Goal: Communication & Community: Participate in discussion

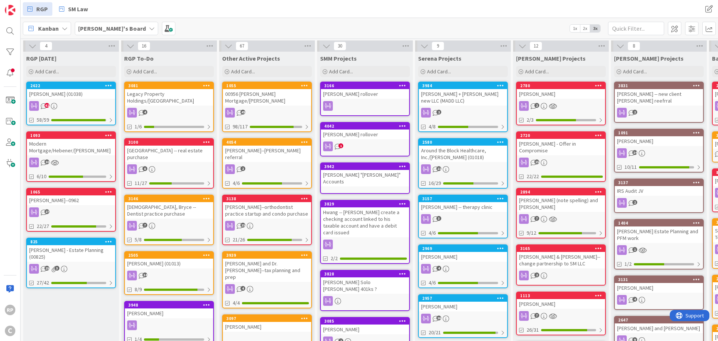
click at [642, 20] on div "[PERSON_NAME]'s Board 1x 2x 3x" at bounding box center [369, 28] width 697 height 21
click at [641, 22] on input "text" at bounding box center [636, 28] width 56 height 13
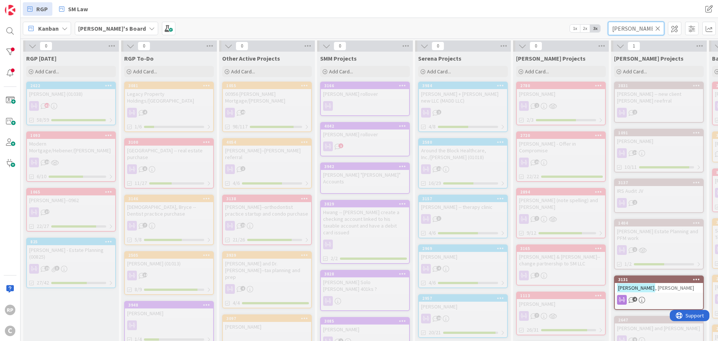
scroll to position [37, 0]
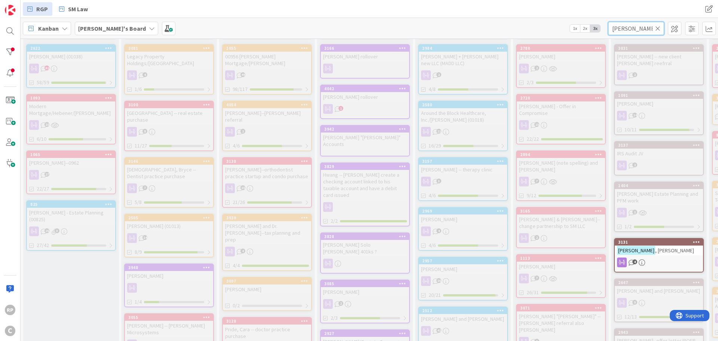
type input "[PERSON_NAME]"
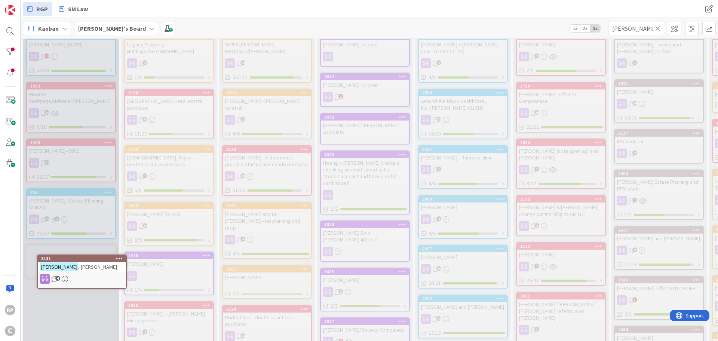
scroll to position [52, 0]
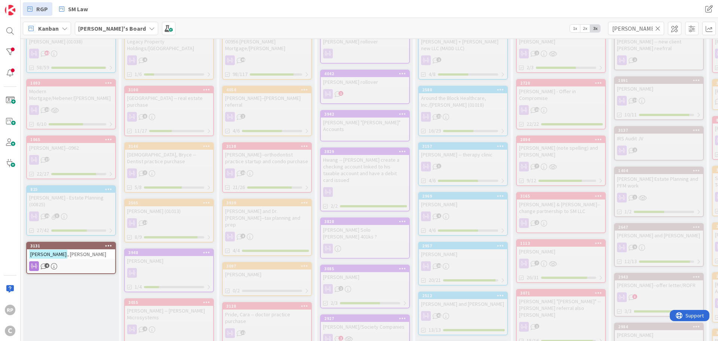
click at [72, 242] on link "3131 [PERSON_NAME] 4" at bounding box center [71, 258] width 90 height 32
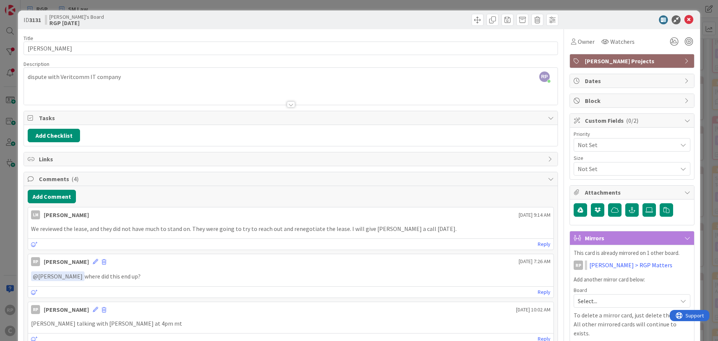
click at [593, 60] on span "[PERSON_NAME] Projects" at bounding box center [633, 60] width 96 height 9
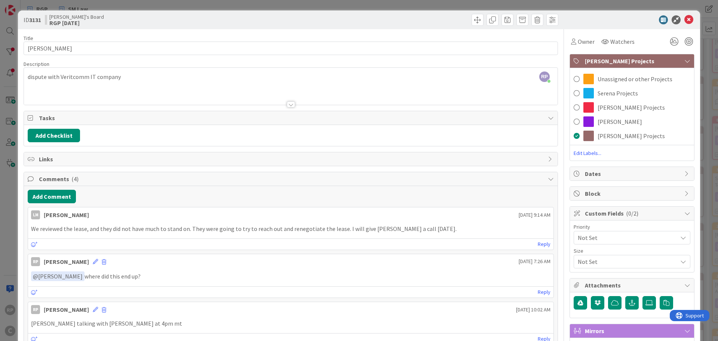
click at [598, 18] on div at bounding box center [628, 19] width 132 height 9
click at [224, 226] on p "We reviewed the lease, and they did not have much to stand on. They were going …" at bounding box center [290, 228] width 519 height 9
click at [609, 137] on span "[PERSON_NAME] Projects" at bounding box center [630, 135] width 67 height 9
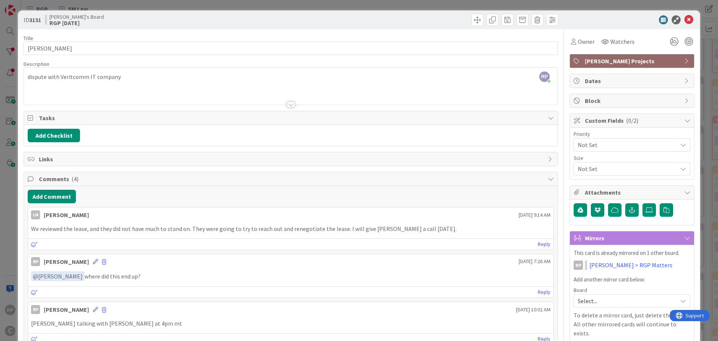
click at [327, 228] on p "We reviewed the lease, and they did not have much to stand on. They were going …" at bounding box center [290, 228] width 519 height 9
click at [55, 198] on button "Add Comment" at bounding box center [52, 196] width 48 height 13
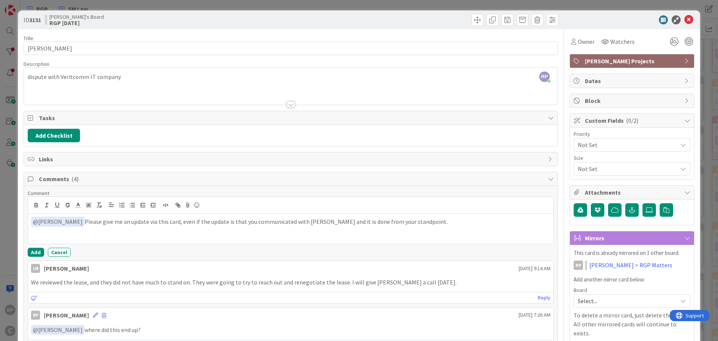
click at [306, 220] on p "﻿ @ [PERSON_NAME] ﻿ Please give me an update via this card, even if the update …" at bounding box center [290, 221] width 519 height 10
click at [37, 252] on button "Add" at bounding box center [36, 251] width 16 height 9
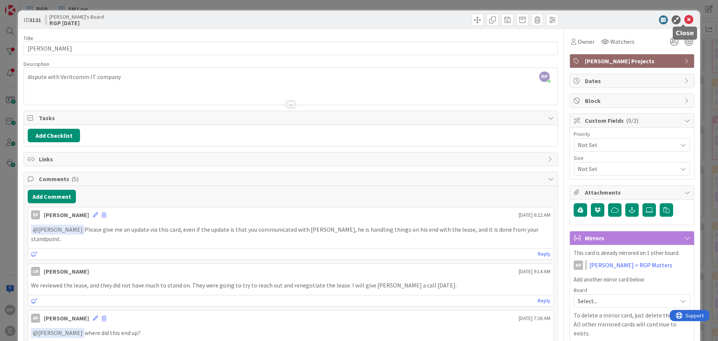
click at [684, 18] on icon at bounding box center [688, 19] width 9 height 9
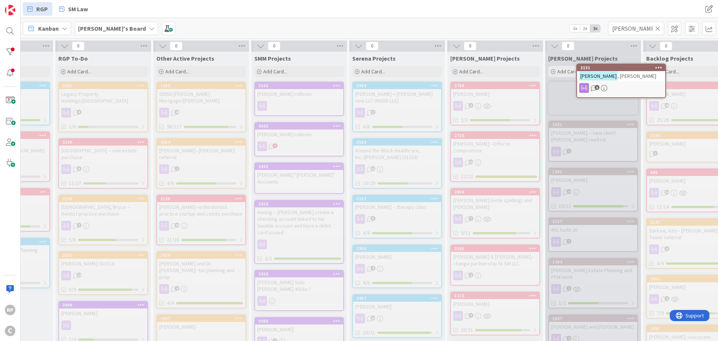
scroll to position [0, 75]
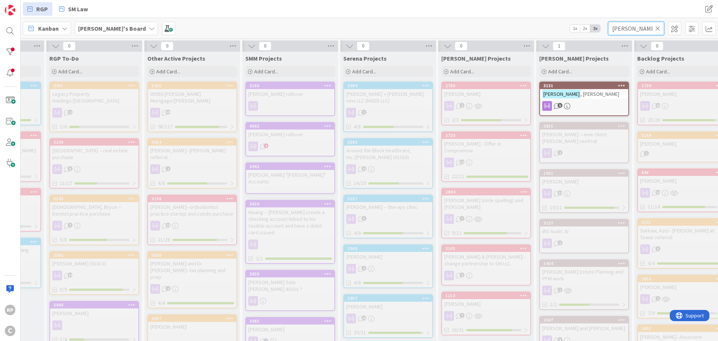
click at [652, 26] on input "[PERSON_NAME]" at bounding box center [636, 28] width 56 height 13
click at [659, 30] on icon at bounding box center [657, 28] width 5 height 7
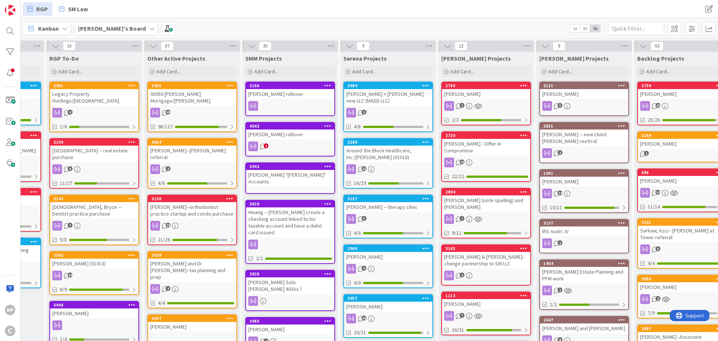
scroll to position [0, 0]
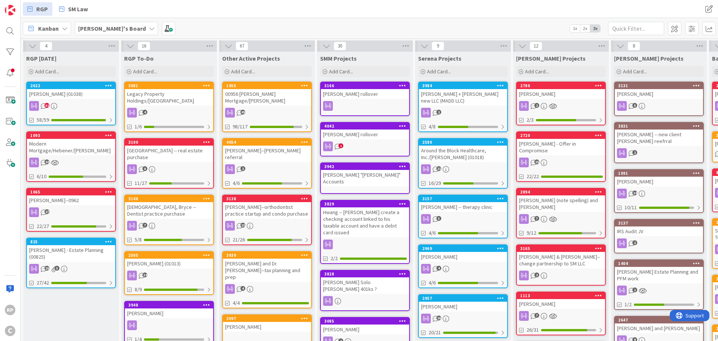
click at [48, 69] on span "Add Card..." at bounding box center [47, 71] width 24 height 7
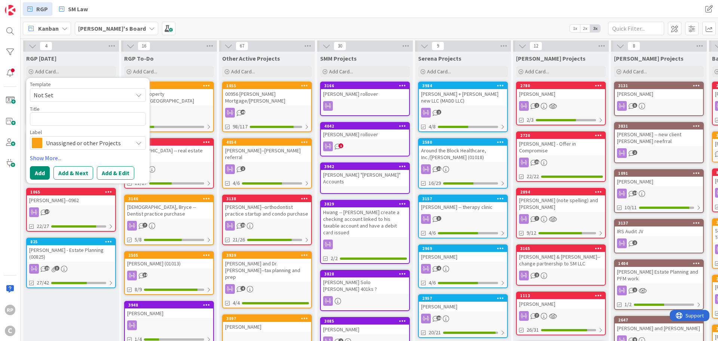
type textarea "x"
type textarea "L"
type textarea "x"
type textarea "Le"
type textarea "x"
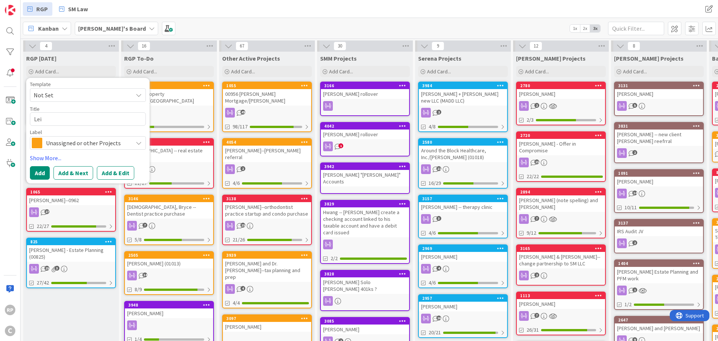
type textarea "Leig"
type textarea "x"
type textarea "[PERSON_NAME]"
type textarea "x"
type textarea "[PERSON_NAME],"
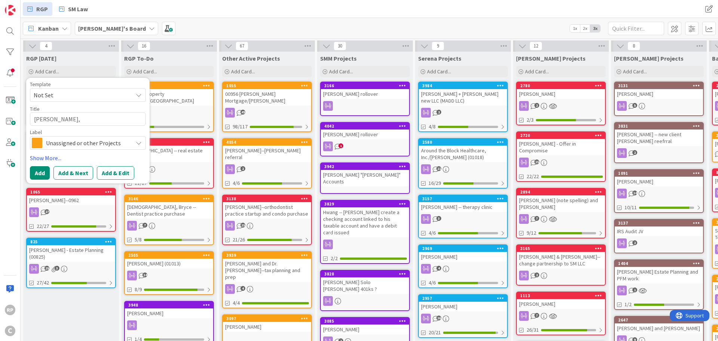
type textarea "x"
type textarea "[PERSON_NAME],"
type textarea "x"
type textarea "[PERSON_NAME], M"
type textarea "x"
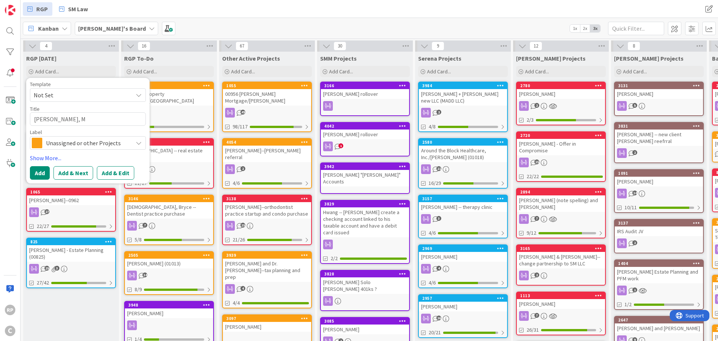
type textarea "[PERSON_NAME]"
type textarea "x"
type textarea "[PERSON_NAME]"
type textarea "x"
type textarea "[PERSON_NAME]"
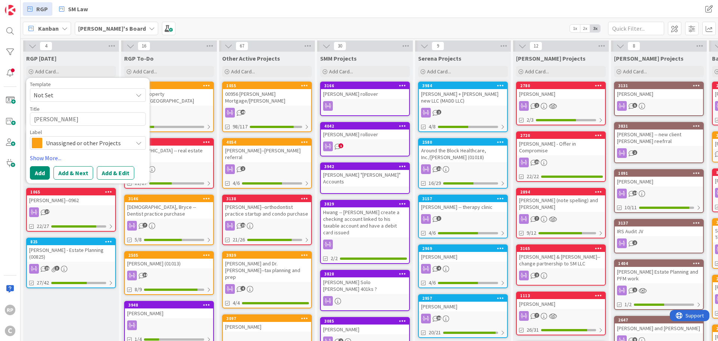
click at [116, 168] on button "Add & Edit" at bounding box center [115, 172] width 37 height 13
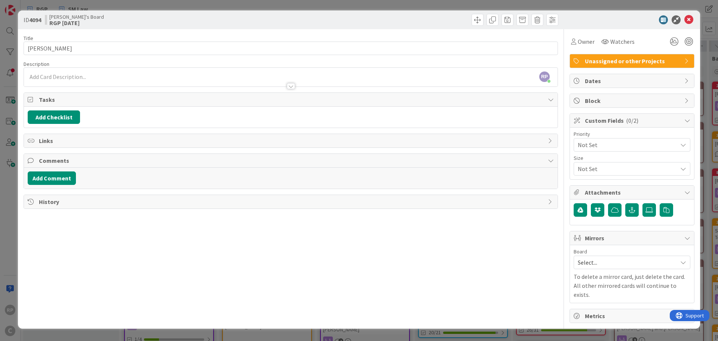
click at [80, 78] on div "RP [PERSON_NAME] just joined" at bounding box center [291, 77] width 534 height 19
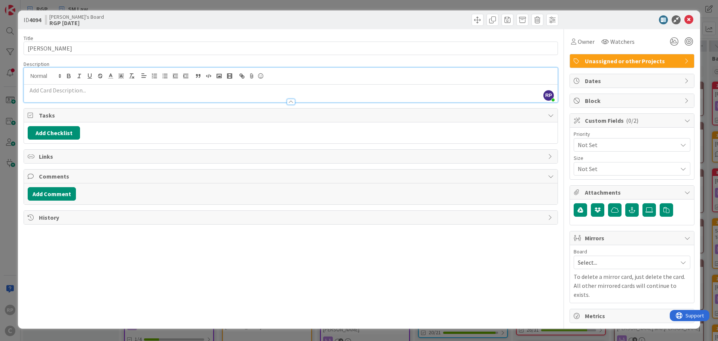
click at [74, 92] on p at bounding box center [291, 90] width 526 height 9
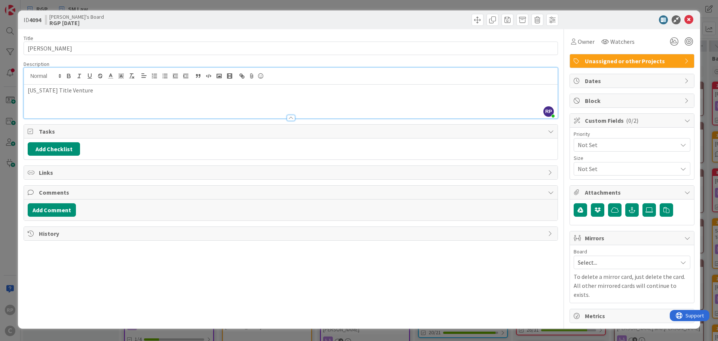
click at [64, 151] on button "Add Checklist" at bounding box center [54, 148] width 52 height 13
type input "[DATE]"
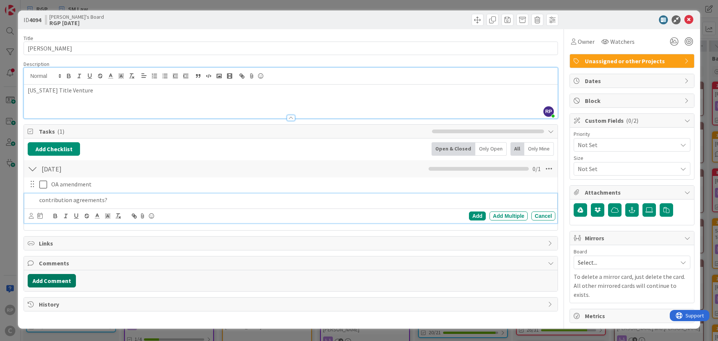
click at [48, 282] on button "Add Comment" at bounding box center [52, 280] width 48 height 13
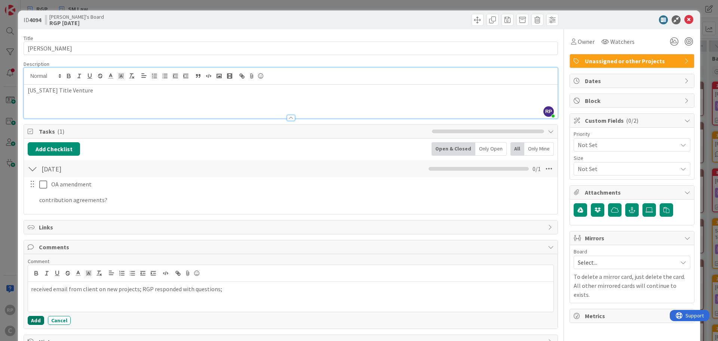
click at [36, 319] on button "Add" at bounding box center [36, 320] width 16 height 9
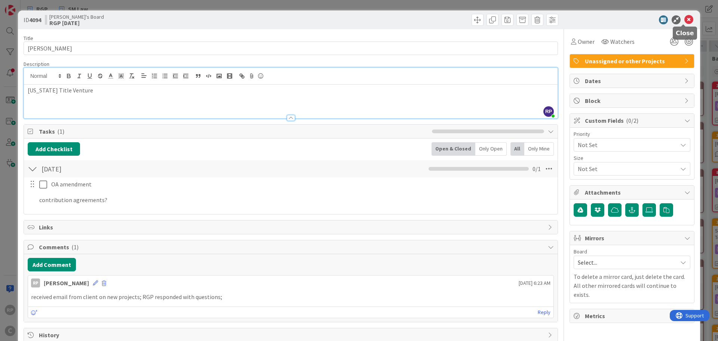
click at [684, 20] on icon at bounding box center [688, 19] width 9 height 9
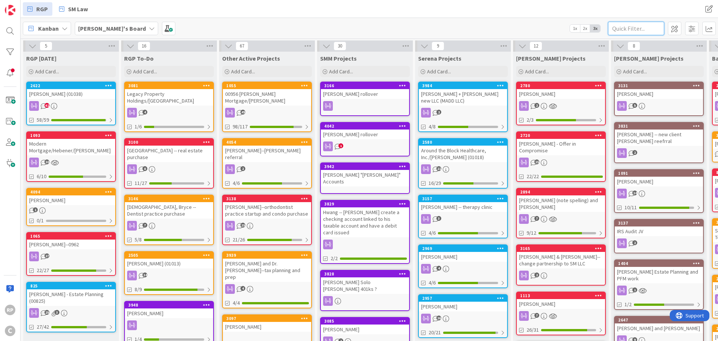
click at [613, 29] on input "text" at bounding box center [636, 28] width 56 height 13
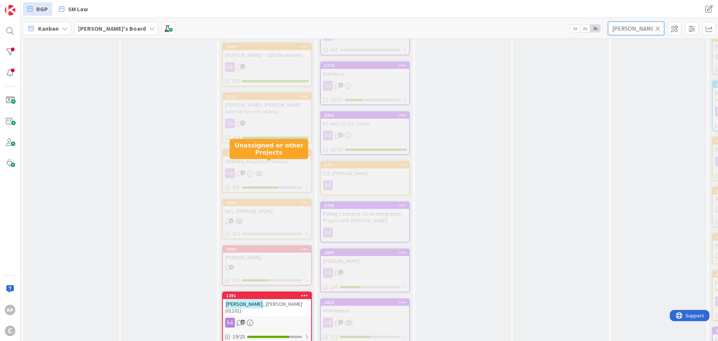
scroll to position [1234, 0]
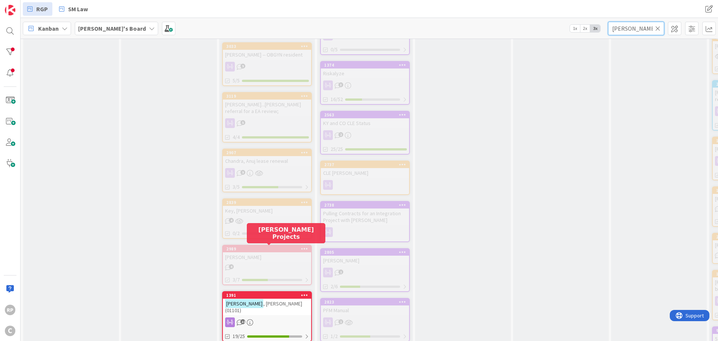
type input "[PERSON_NAME]"
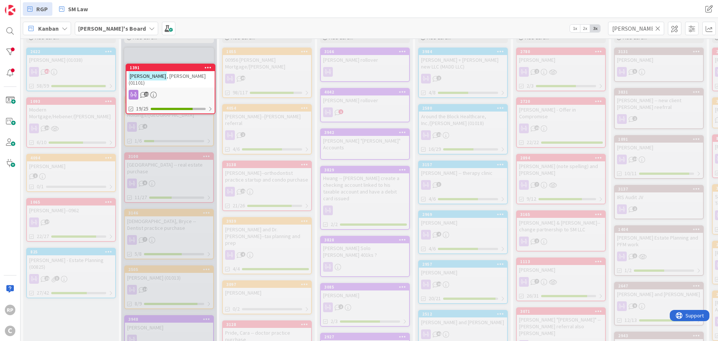
scroll to position [0, 0]
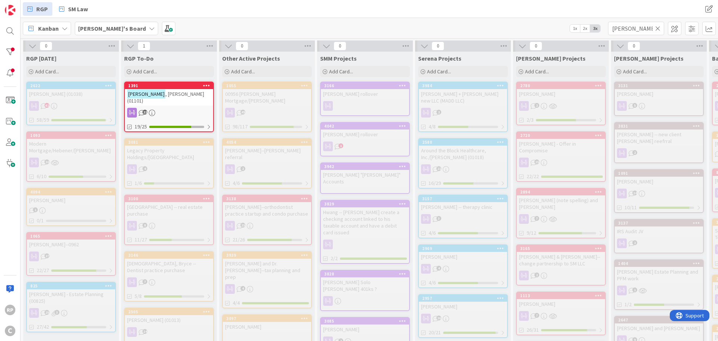
click at [182, 92] on span ", [PERSON_NAME] (01101)" at bounding box center [165, 96] width 77 height 13
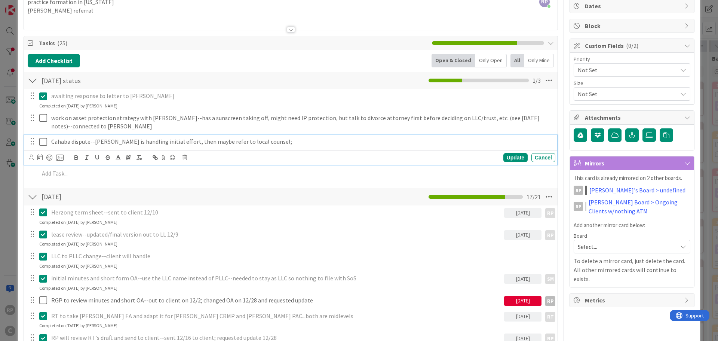
click at [286, 138] on p "Cahaba dispute--[PERSON_NAME] is handling initial effort, then maybe refer to l…" at bounding box center [301, 141] width 501 height 9
click at [46, 141] on icon at bounding box center [44, 141] width 11 height 9
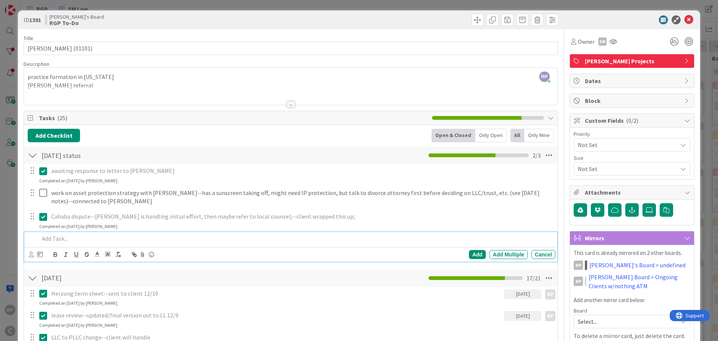
click at [78, 239] on p at bounding box center [295, 238] width 513 height 9
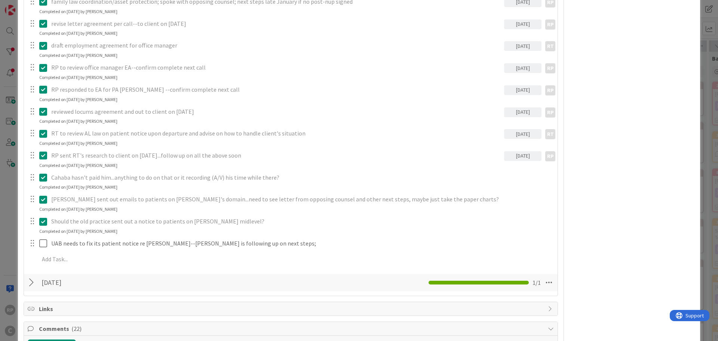
scroll to position [673, 0]
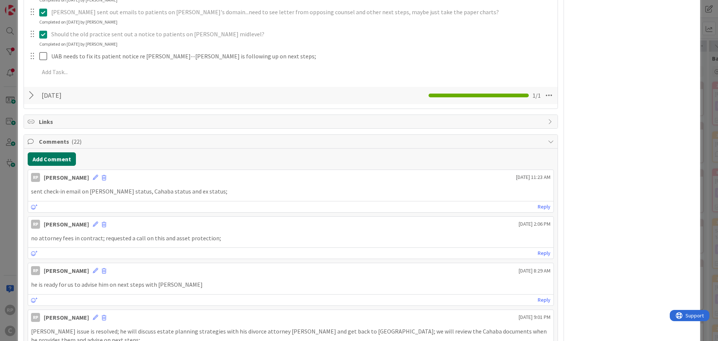
click at [59, 160] on button "Add Comment" at bounding box center [52, 158] width 48 height 13
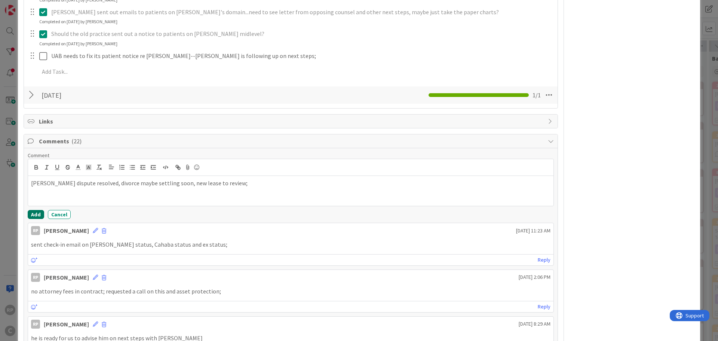
click at [29, 213] on button "Add" at bounding box center [36, 214] width 16 height 9
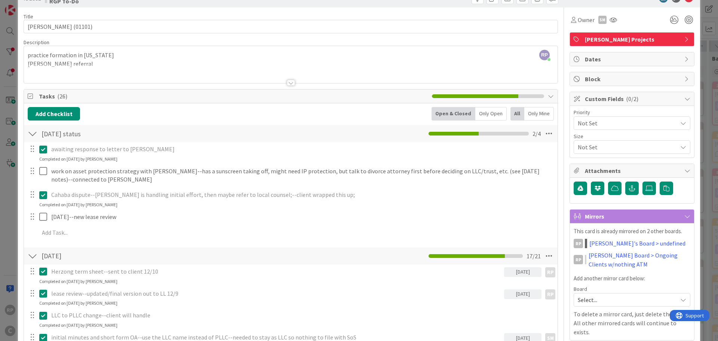
scroll to position [0, 0]
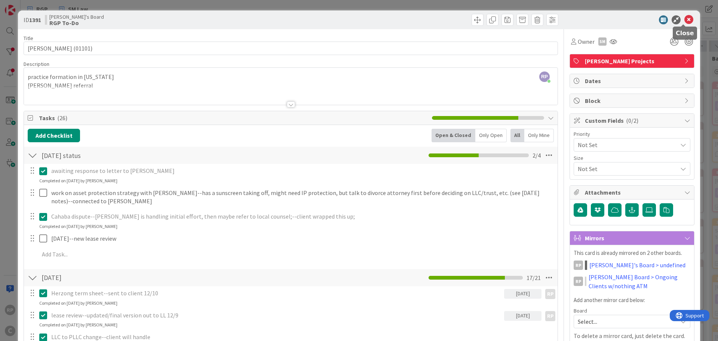
click at [686, 21] on icon at bounding box center [688, 19] width 9 height 9
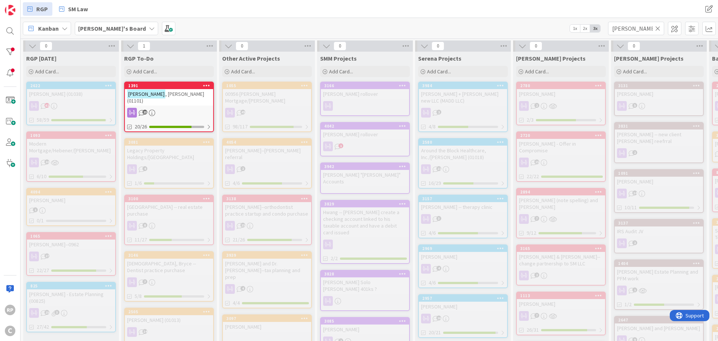
click at [658, 28] on icon at bounding box center [657, 28] width 5 height 7
